Goal: Task Accomplishment & Management: Use online tool/utility

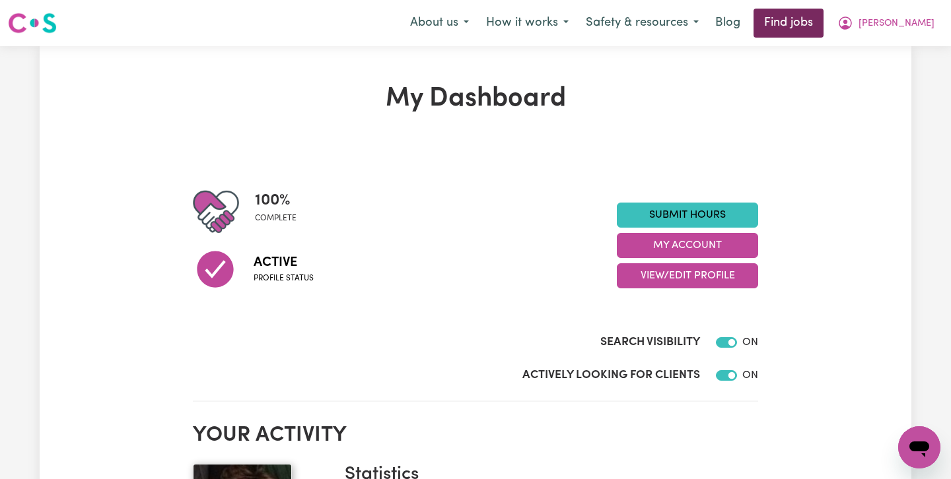
click at [823, 20] on link "Find jobs" at bounding box center [788, 23] width 70 height 29
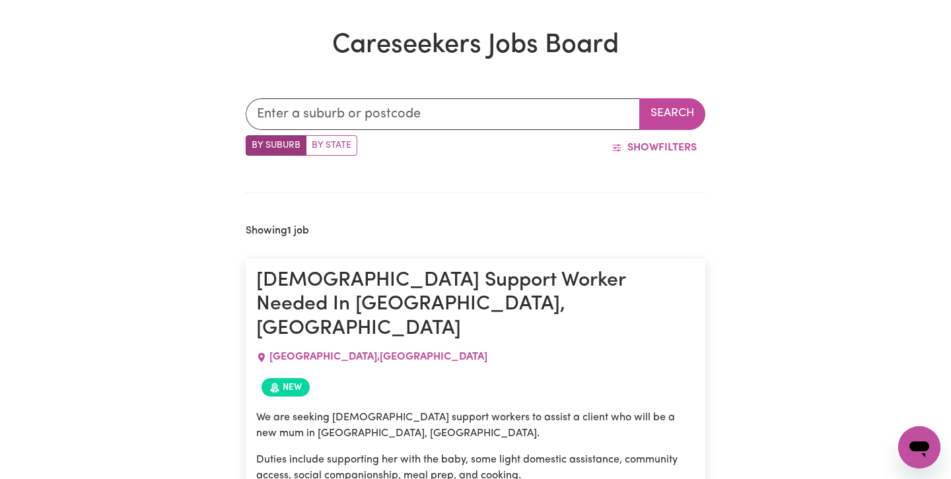
scroll to position [357, 0]
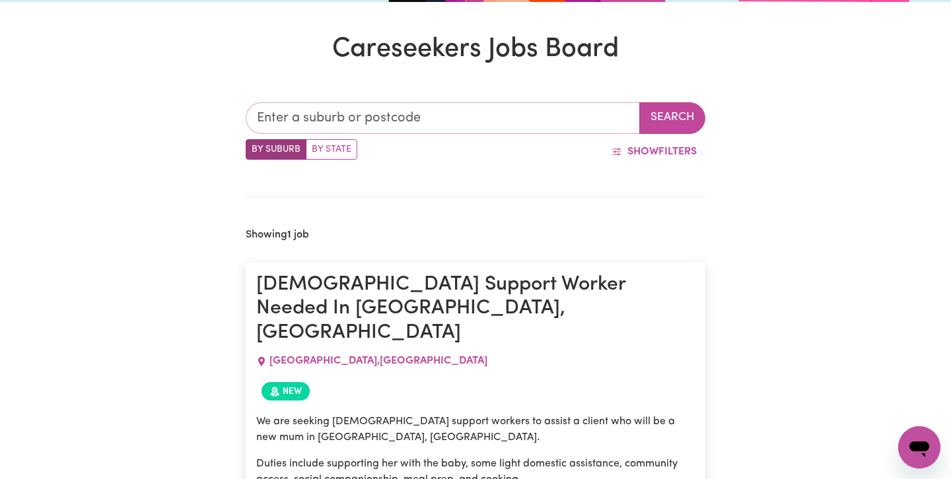
click at [287, 112] on input "text" at bounding box center [443, 118] width 394 height 32
click at [335, 147] on label "By State" at bounding box center [332, 149] width 52 height 20
click at [254, 147] on input "By State" at bounding box center [250, 143] width 9 height 9
radio input "true"
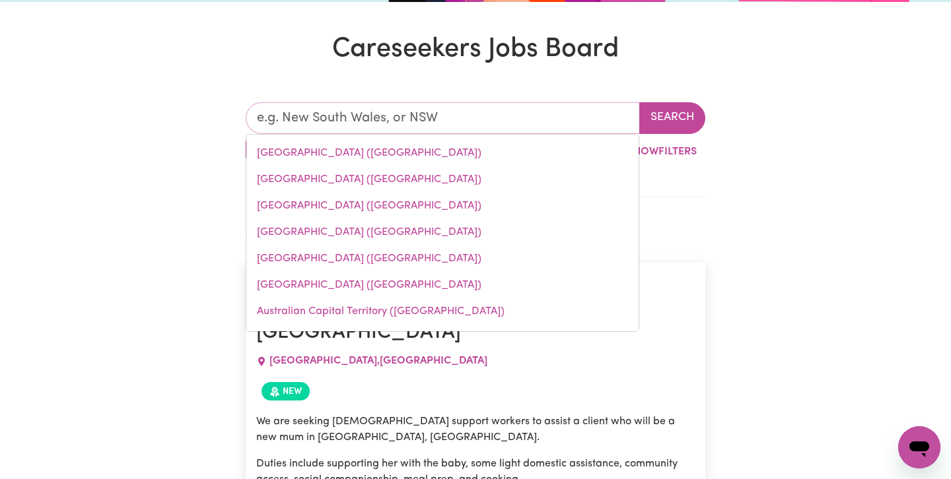
click at [297, 114] on input "text" at bounding box center [443, 118] width 394 height 32
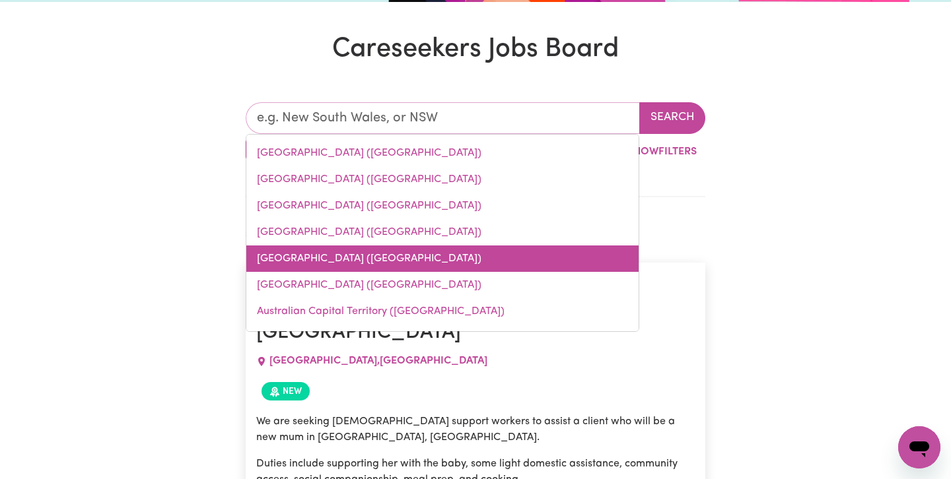
click at [296, 255] on link "[GEOGRAPHIC_DATA] ([GEOGRAPHIC_DATA])" at bounding box center [442, 259] width 392 height 26
type input "[GEOGRAPHIC_DATA] ([GEOGRAPHIC_DATA])"
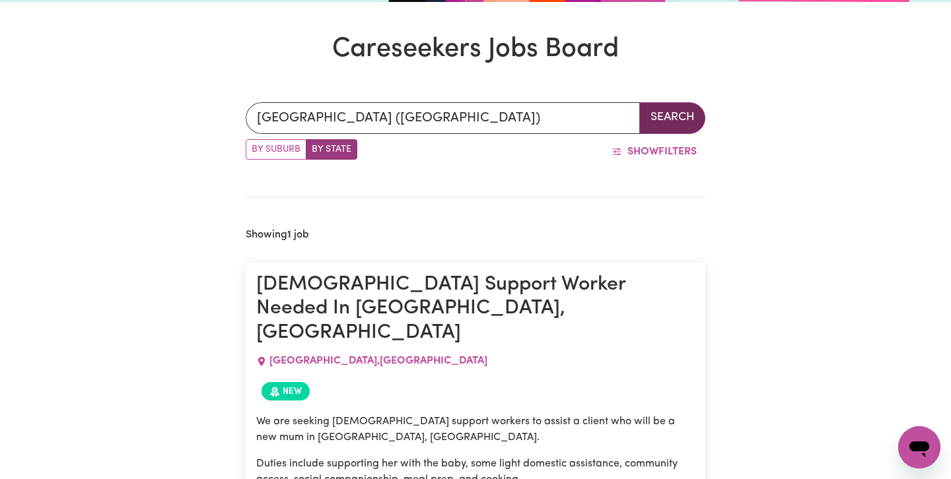
click at [664, 115] on button "Search" at bounding box center [672, 118] width 66 height 32
